Goal: Information Seeking & Learning: Learn about a topic

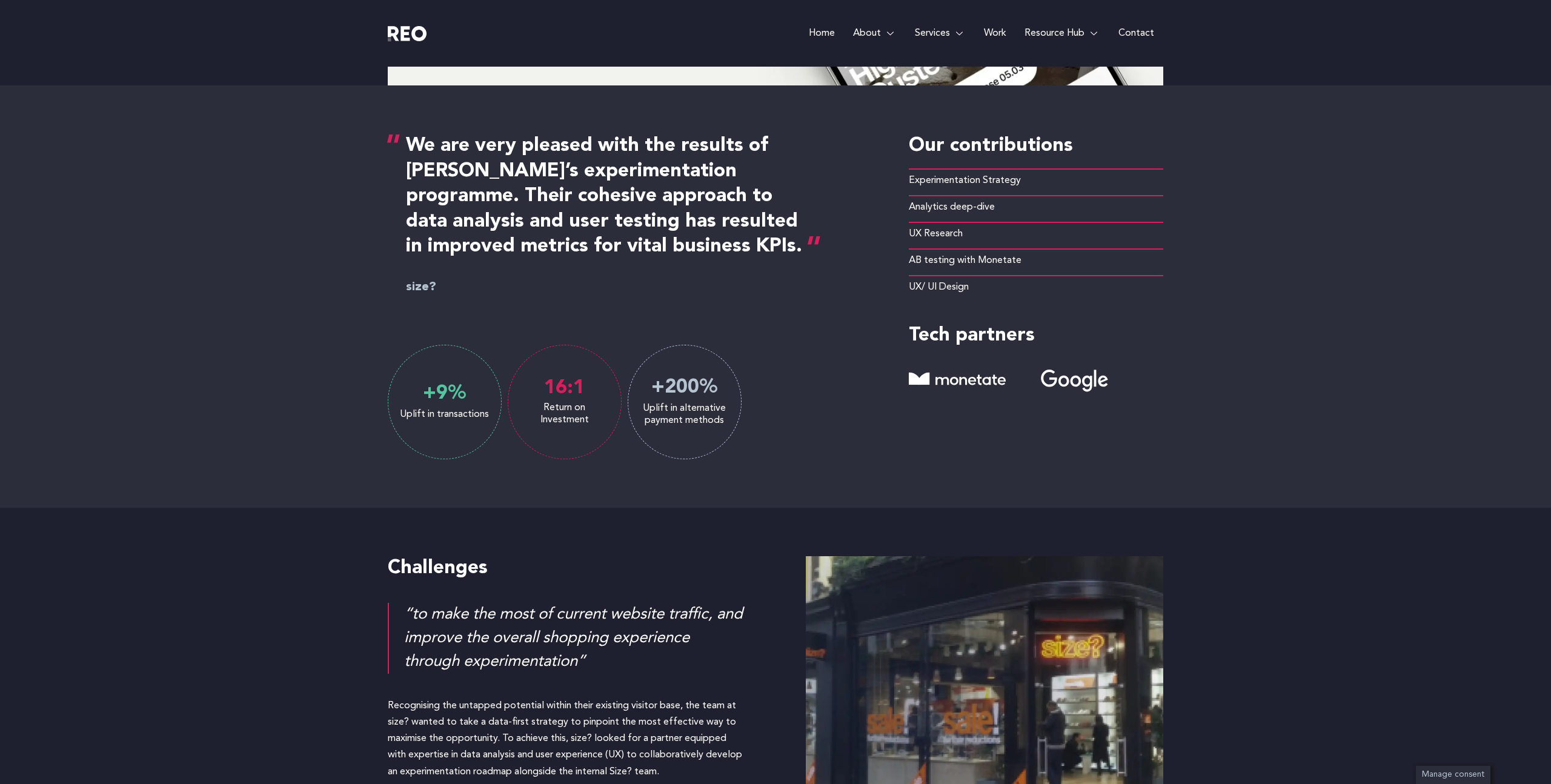
scroll to position [529, 0]
click at [731, 606] on div "“to make the most of current website traffic, and improve the overall shopping …" at bounding box center [574, 639] width 341 height 71
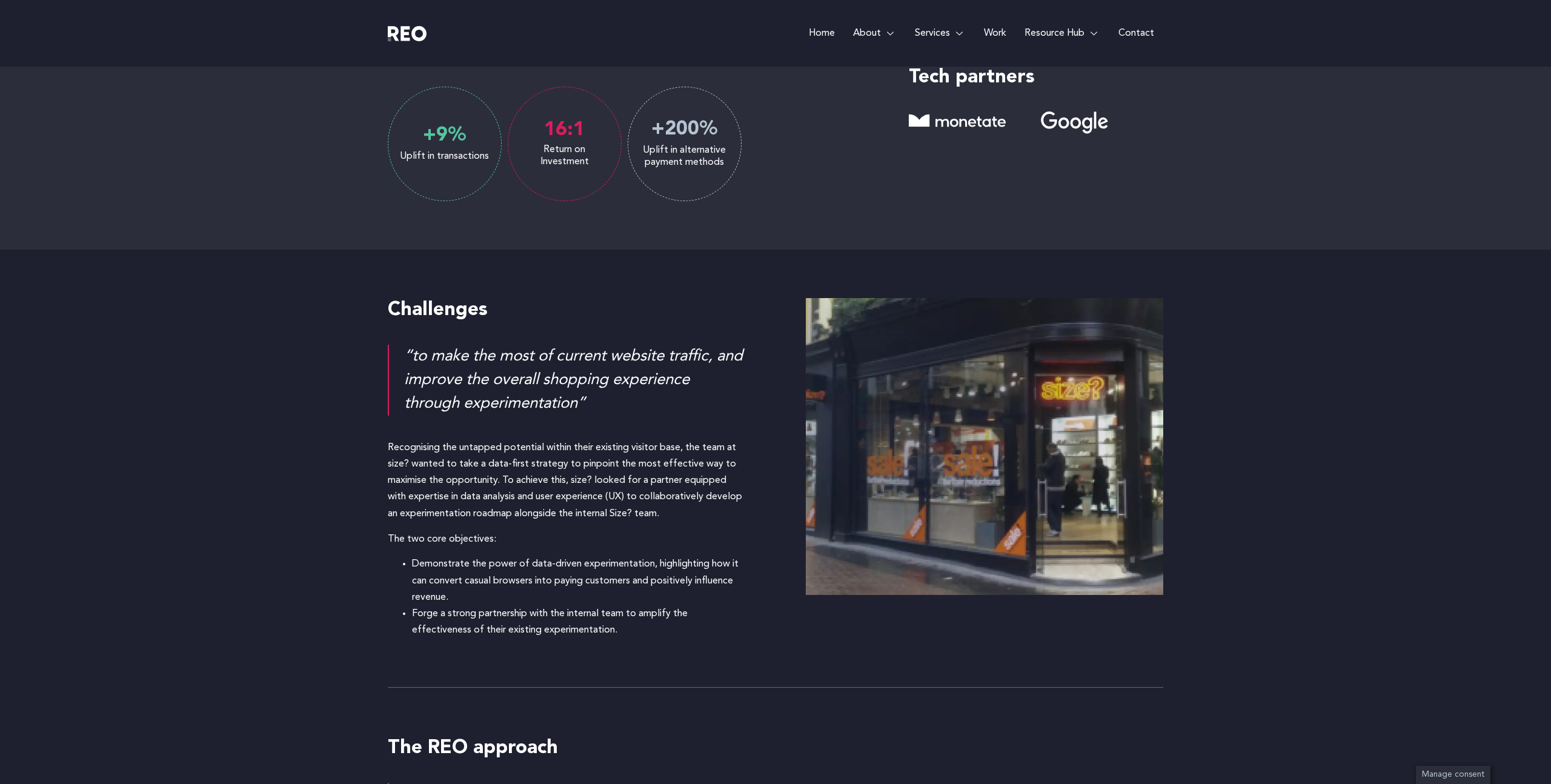
scroll to position [786, 0]
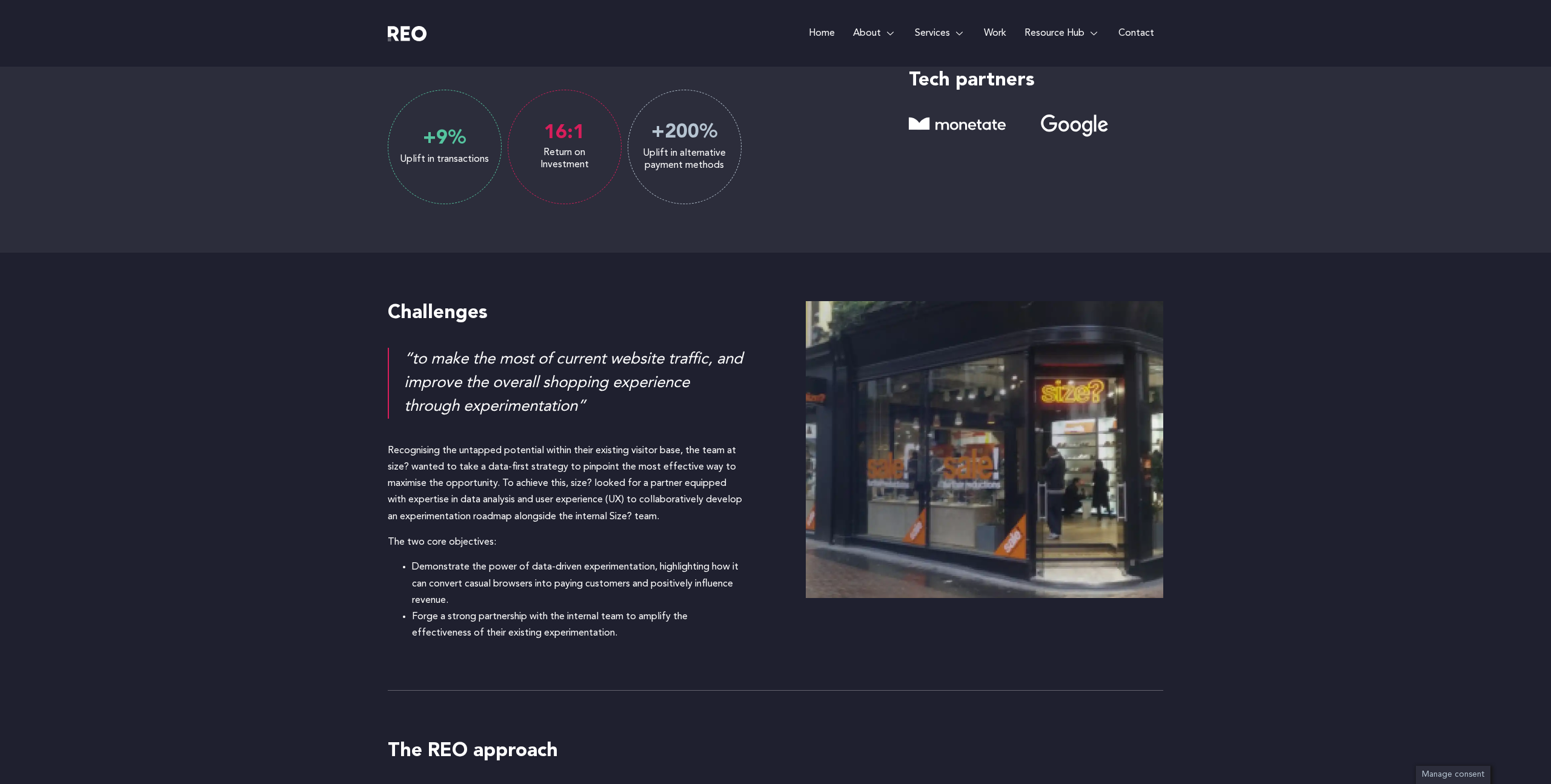
click at [558, 569] on li "Demonstrate the power of data-driven experimentation, highlighting how it can c…" at bounding box center [578, 584] width 333 height 50
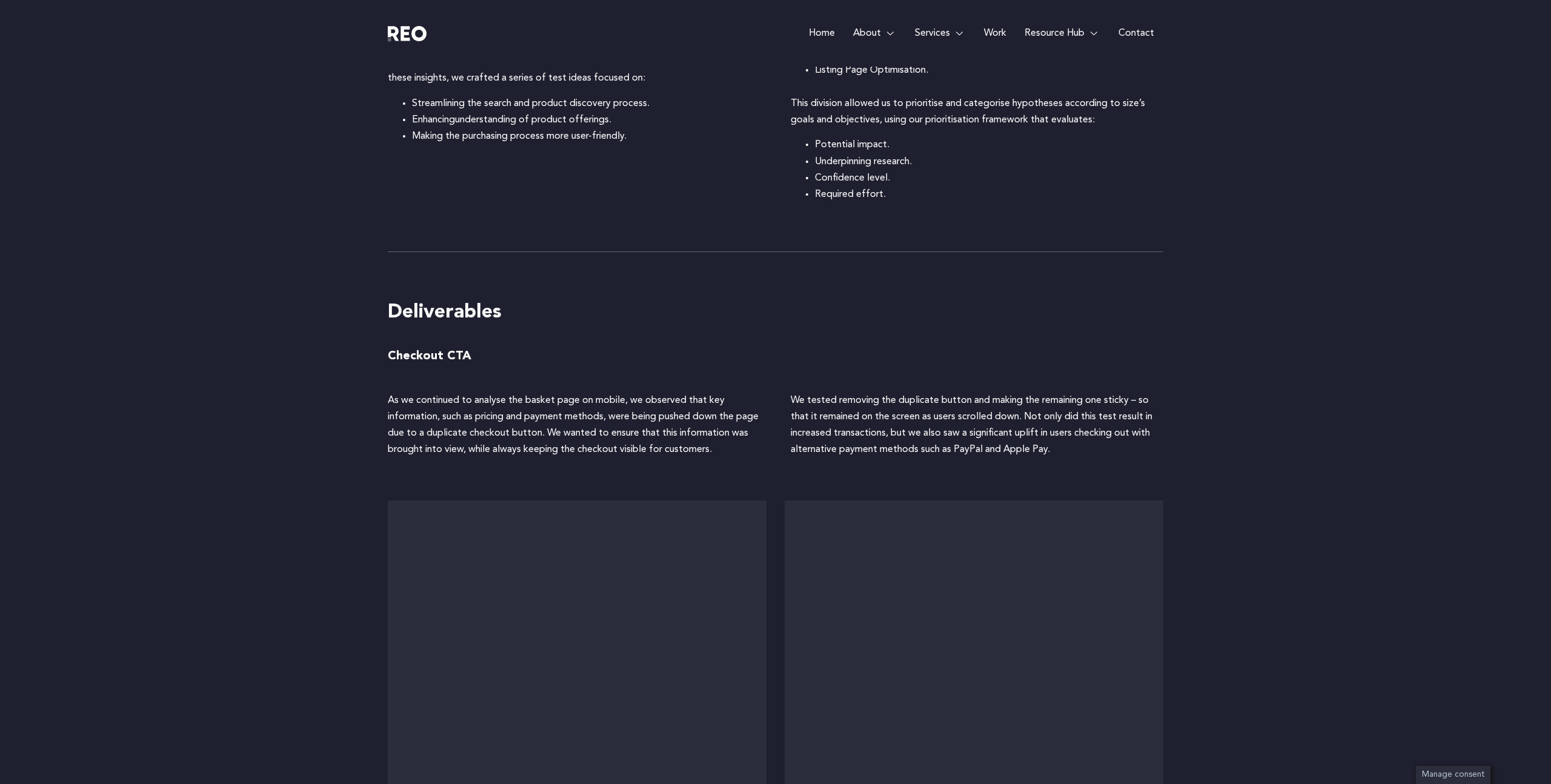
scroll to position [1655, 0]
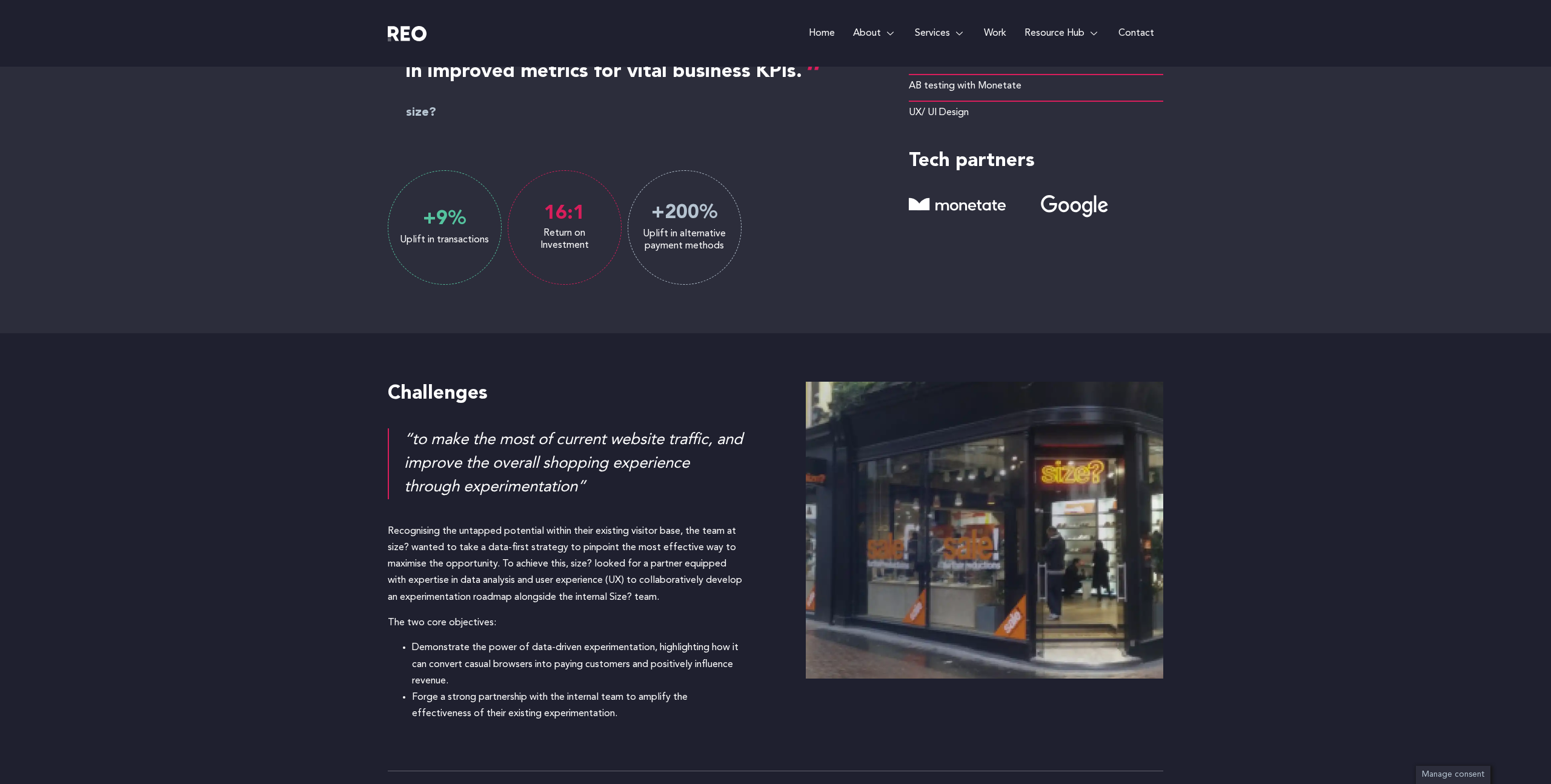
scroll to position [577, 0]
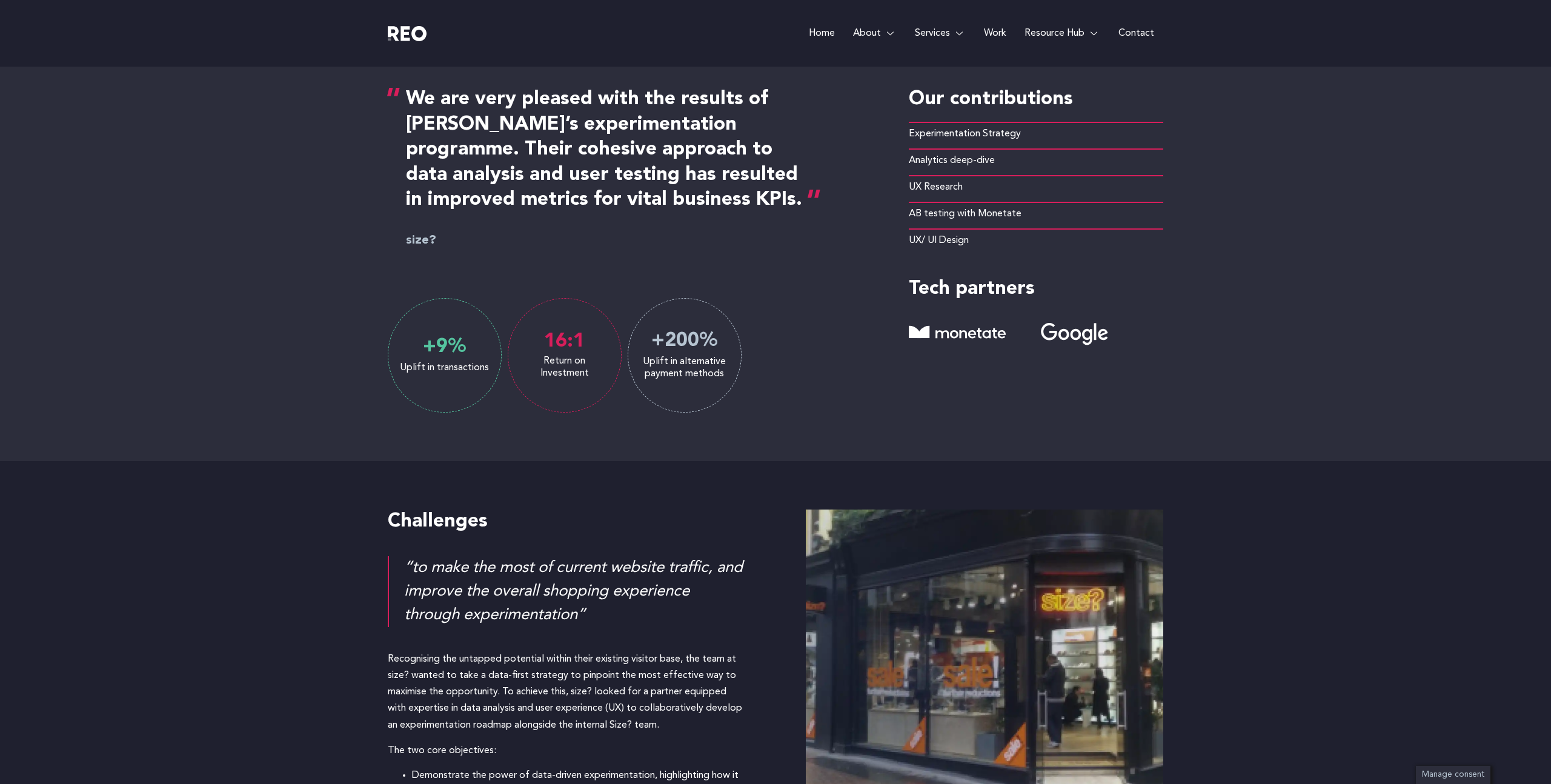
click at [667, 367] on div "Uplift in alternative payment methods" at bounding box center [684, 368] width 113 height 24
click at [443, 592] on div "“to make the most of current website traffic, and improve the overall shopping …" at bounding box center [574, 592] width 341 height 71
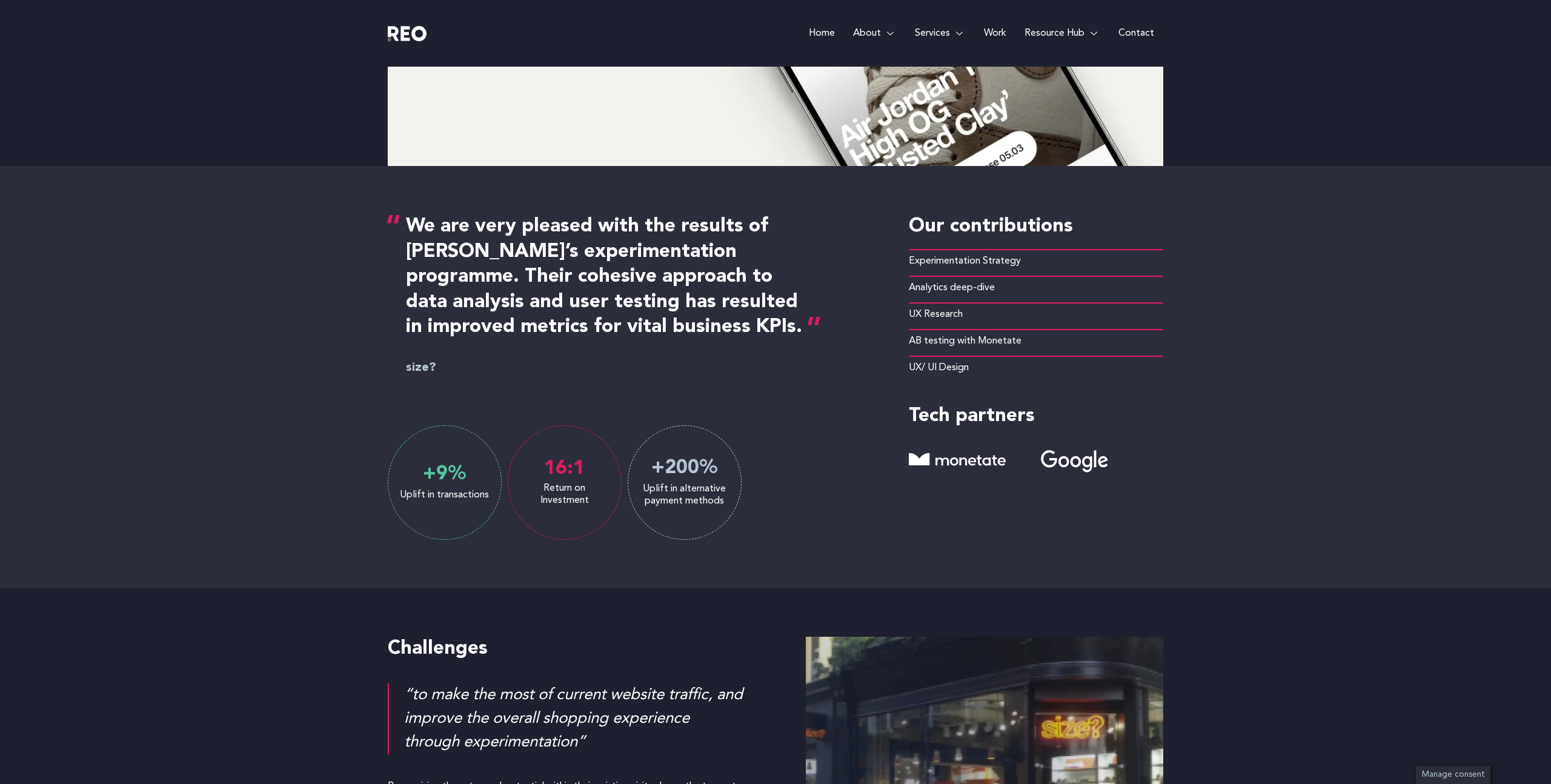
scroll to position [443, 0]
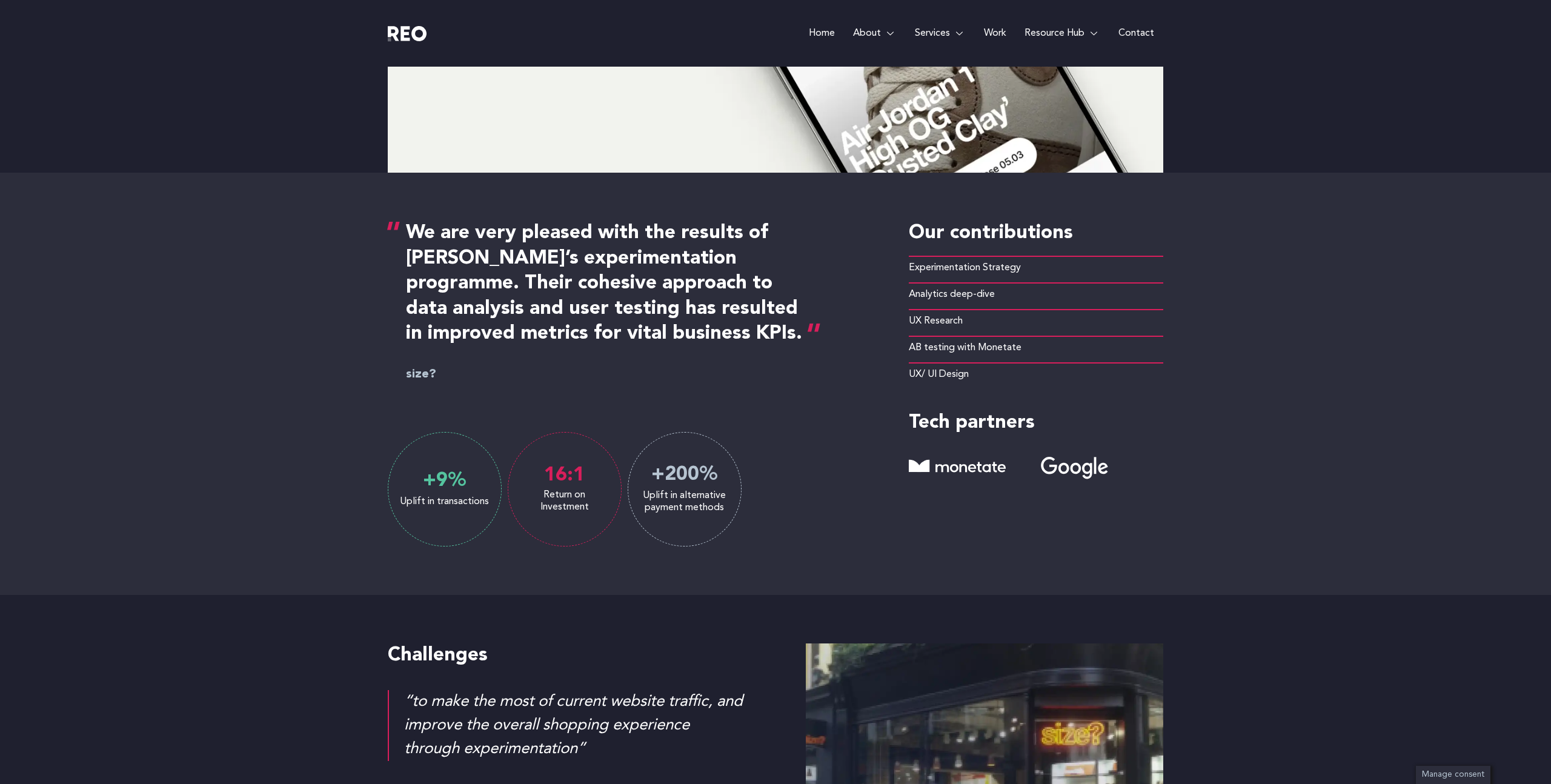
click at [443, 592] on div "We are very pleased with the results of [PERSON_NAME]’s experimentation program…" at bounding box center [775, 384] width 776 height 422
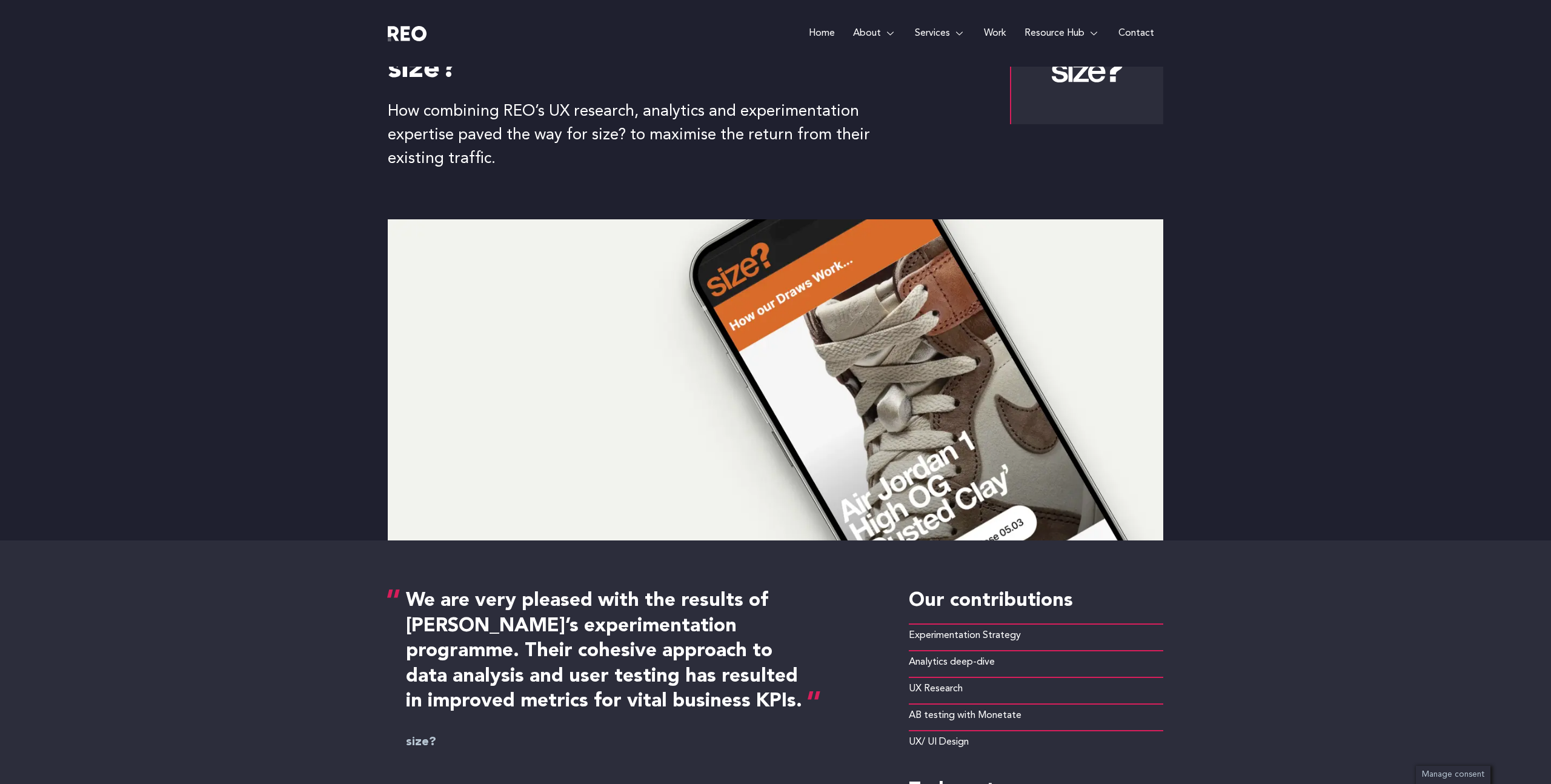
scroll to position [0, 0]
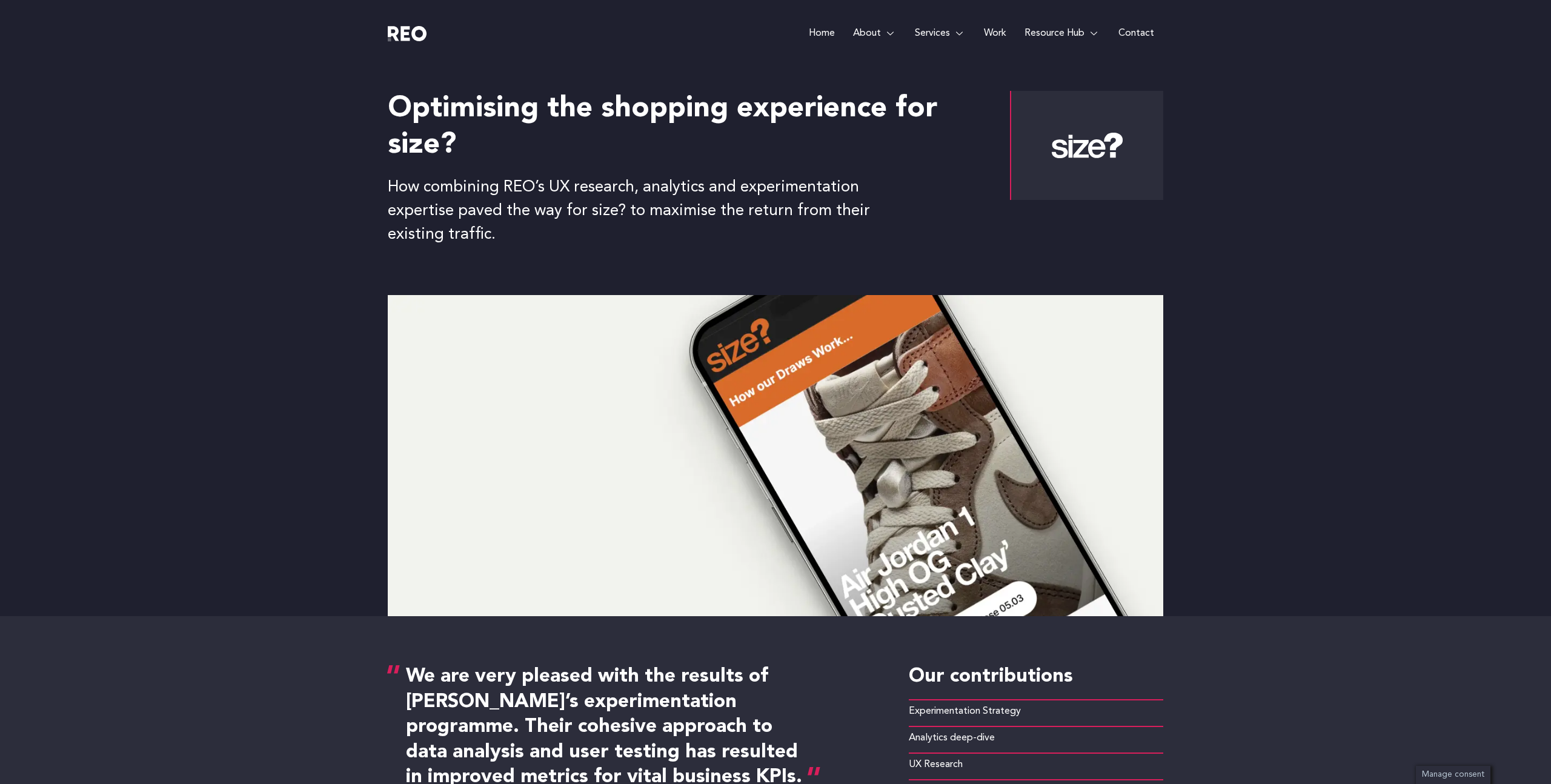
click at [443, 592] on img at bounding box center [775, 455] width 776 height 321
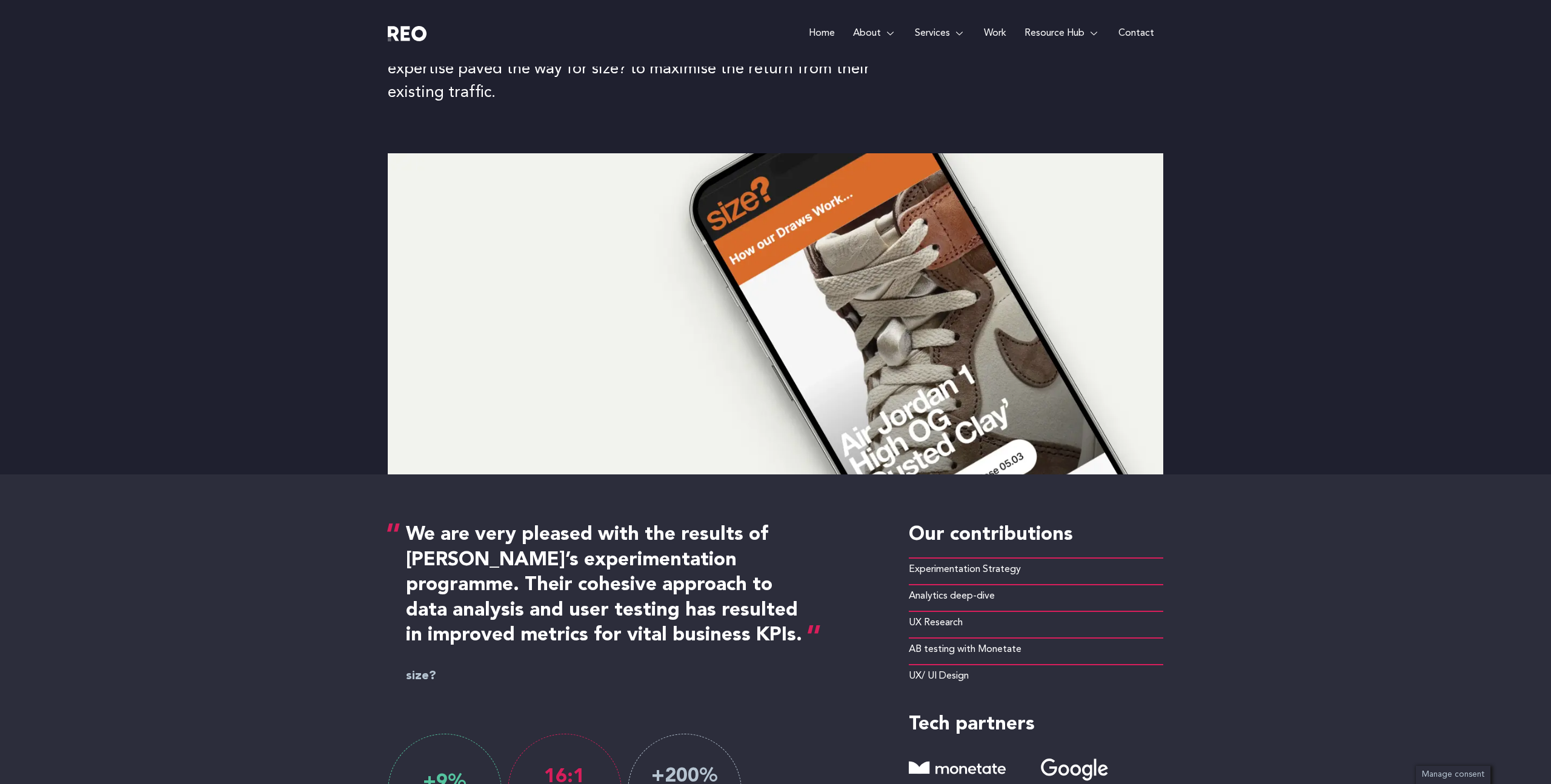
scroll to position [154, 0]
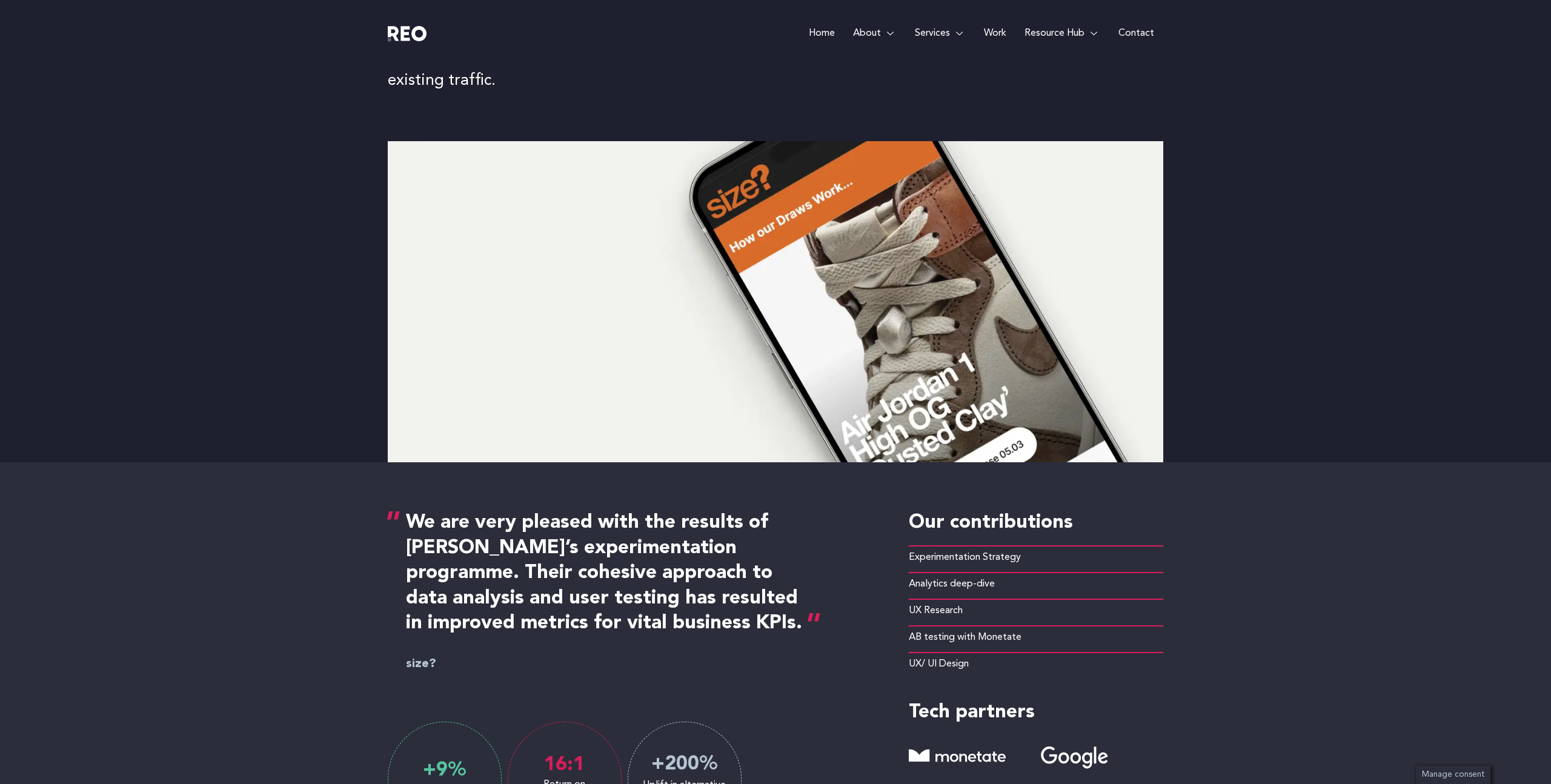
click at [454, 668] on h6 "size?" at bounding box center [633, 664] width 455 height 18
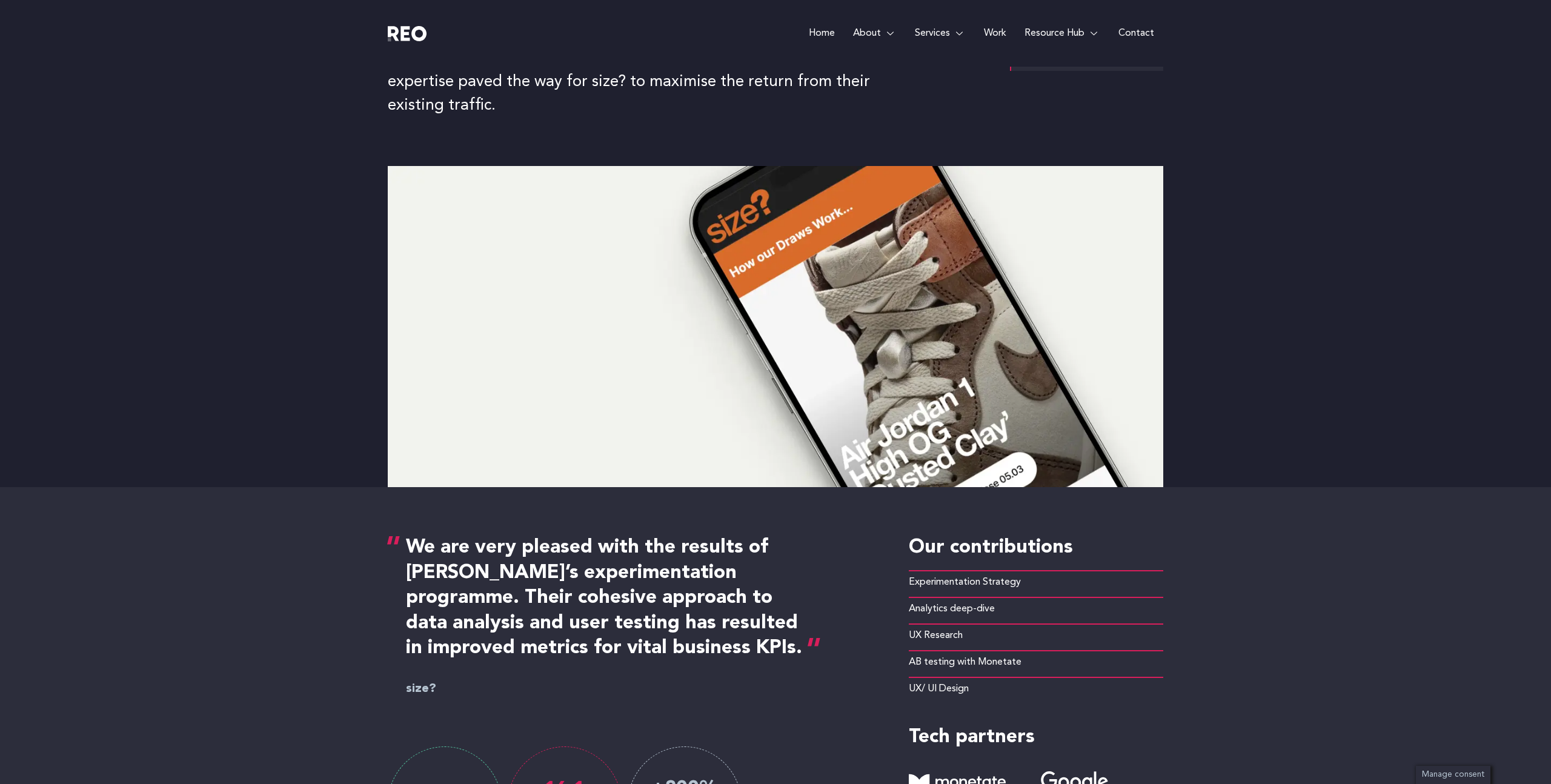
scroll to position [124, 0]
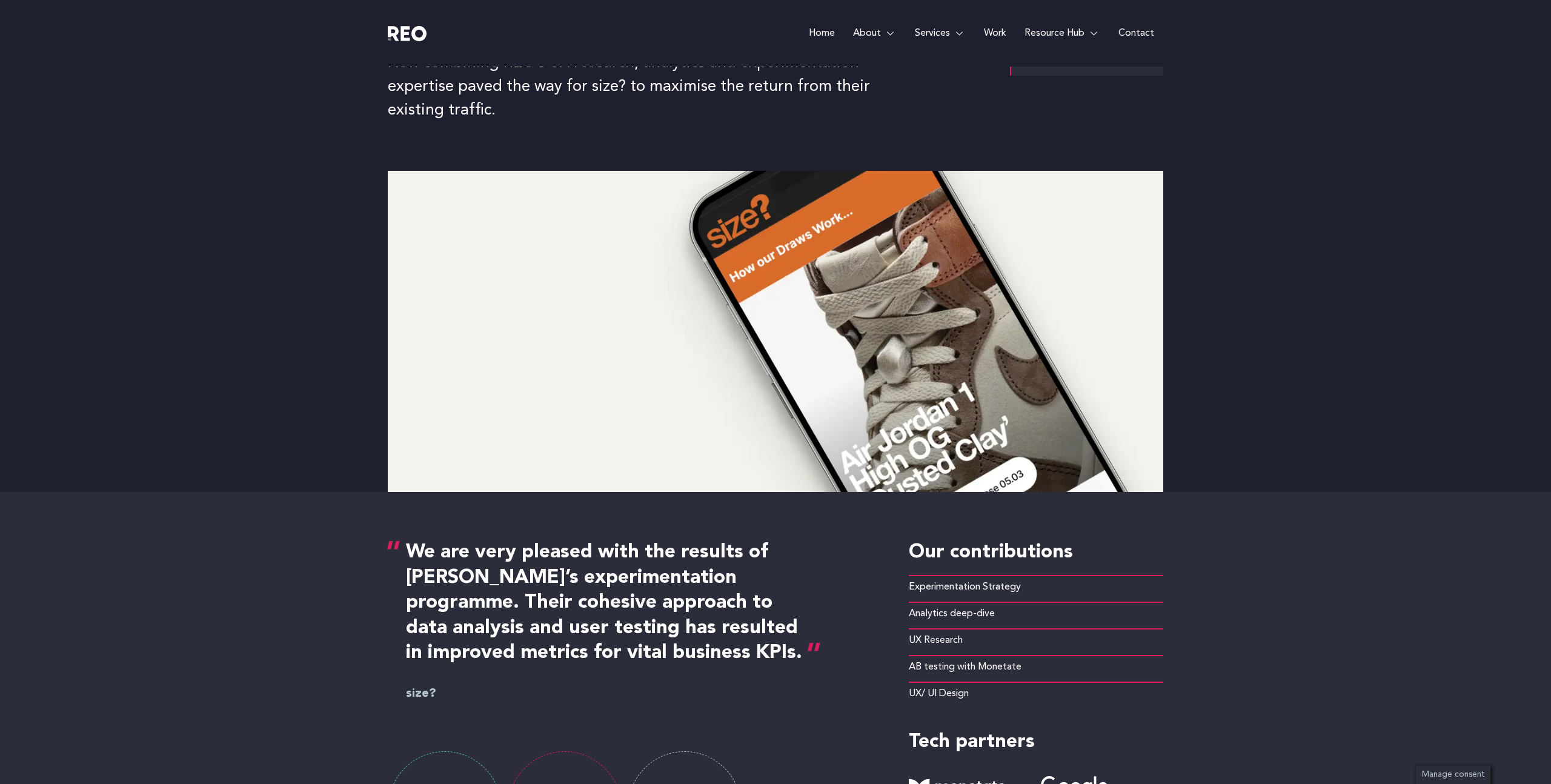
click at [1161, 517] on div "We are very pleased with the results of [PERSON_NAME]’s experimentation program…" at bounding box center [775, 703] width 776 height 422
